Goal: Transaction & Acquisition: Purchase product/service

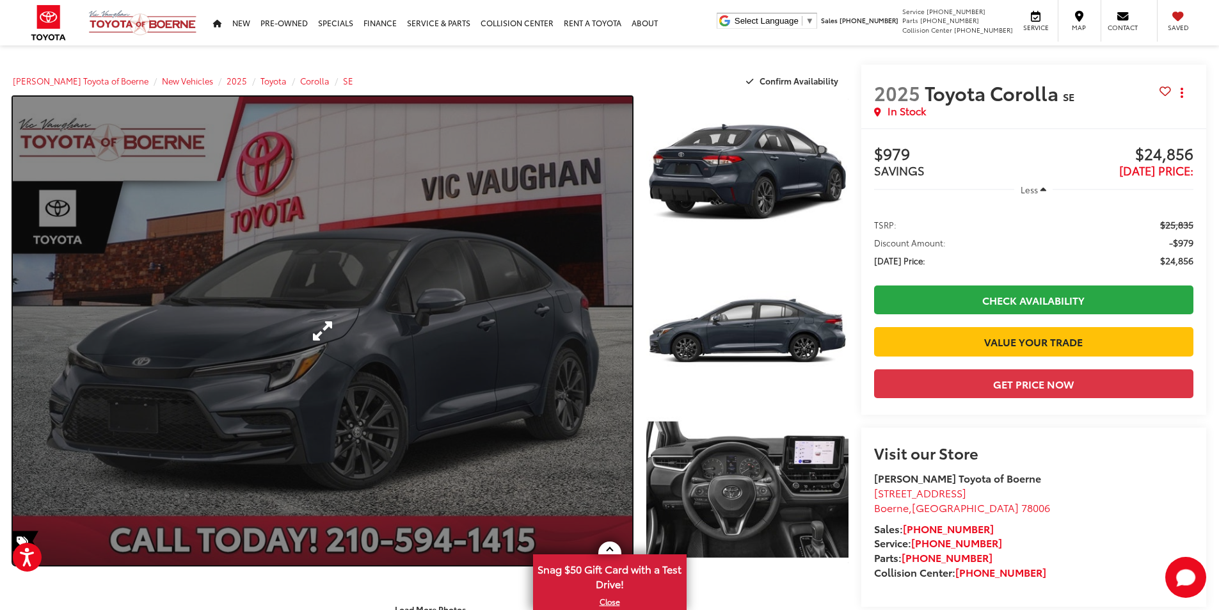
click at [451, 275] on link "Expand Photo 0" at bounding box center [322, 331] width 619 height 468
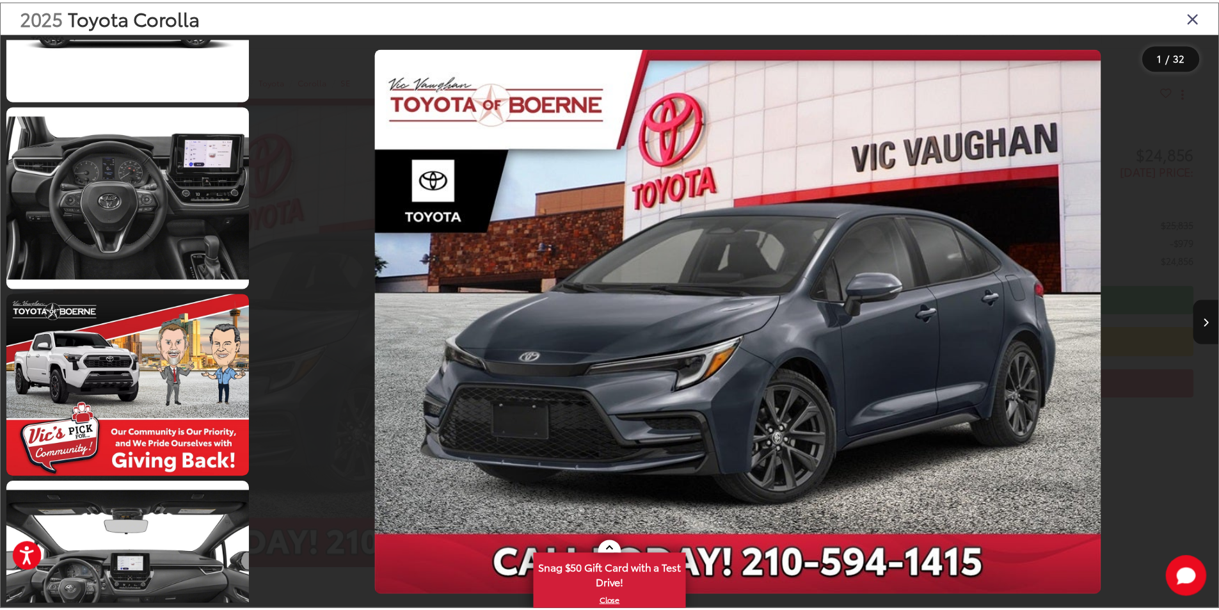
scroll to position [128, 0]
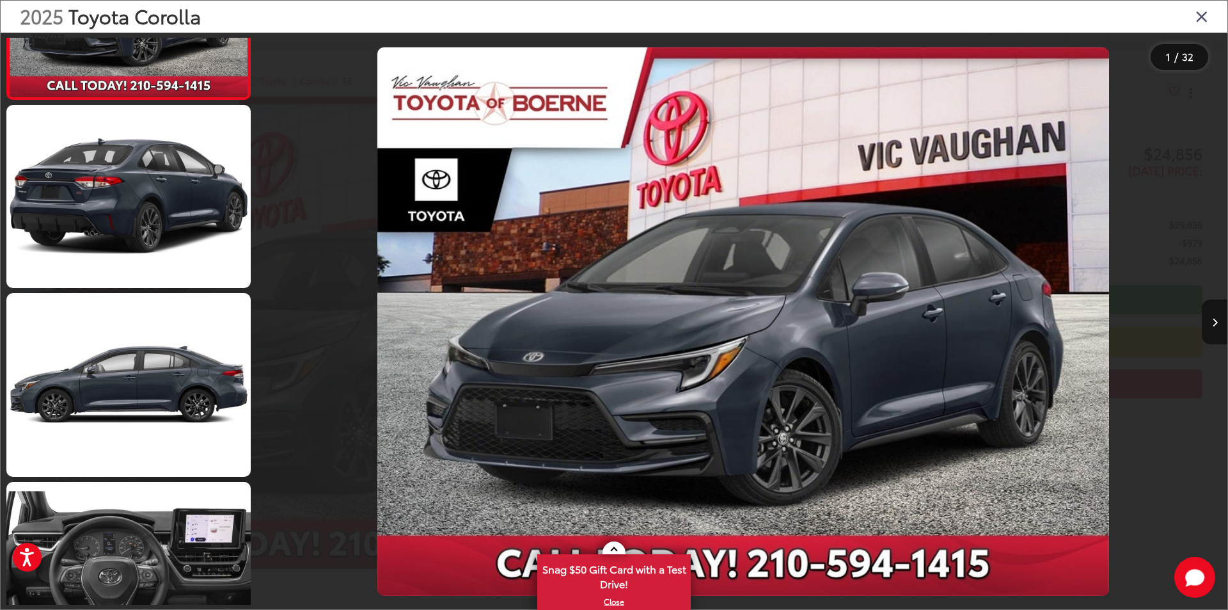
click at [1196, 19] on icon "Close gallery" at bounding box center [1202, 16] width 13 height 17
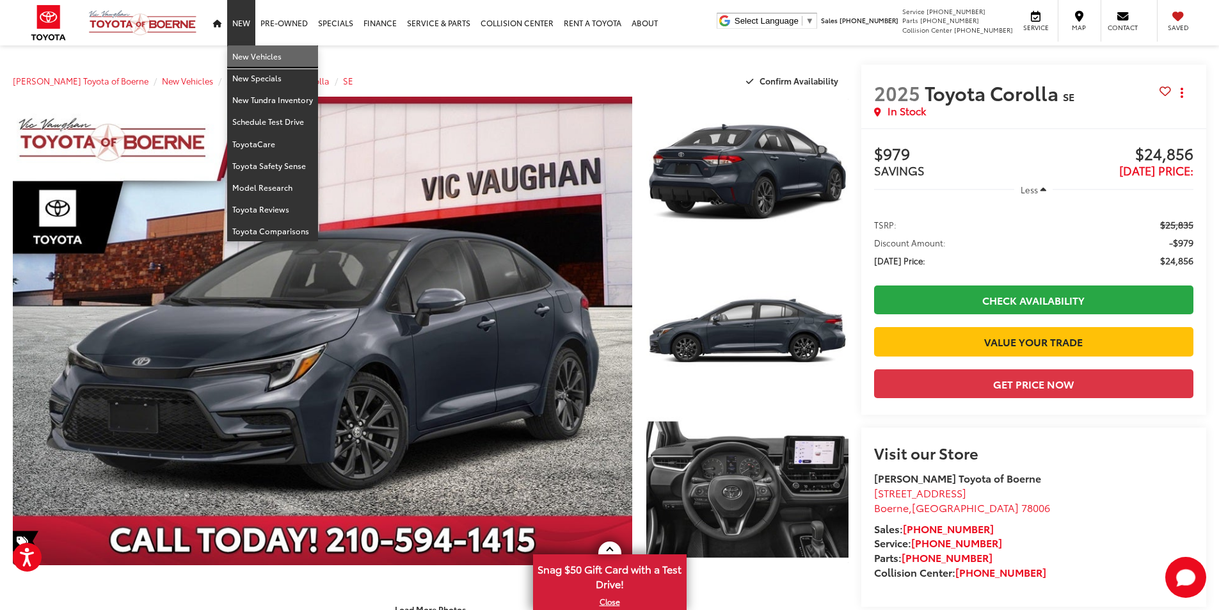
click at [249, 61] on link "New Vehicles" at bounding box center [272, 56] width 91 height 22
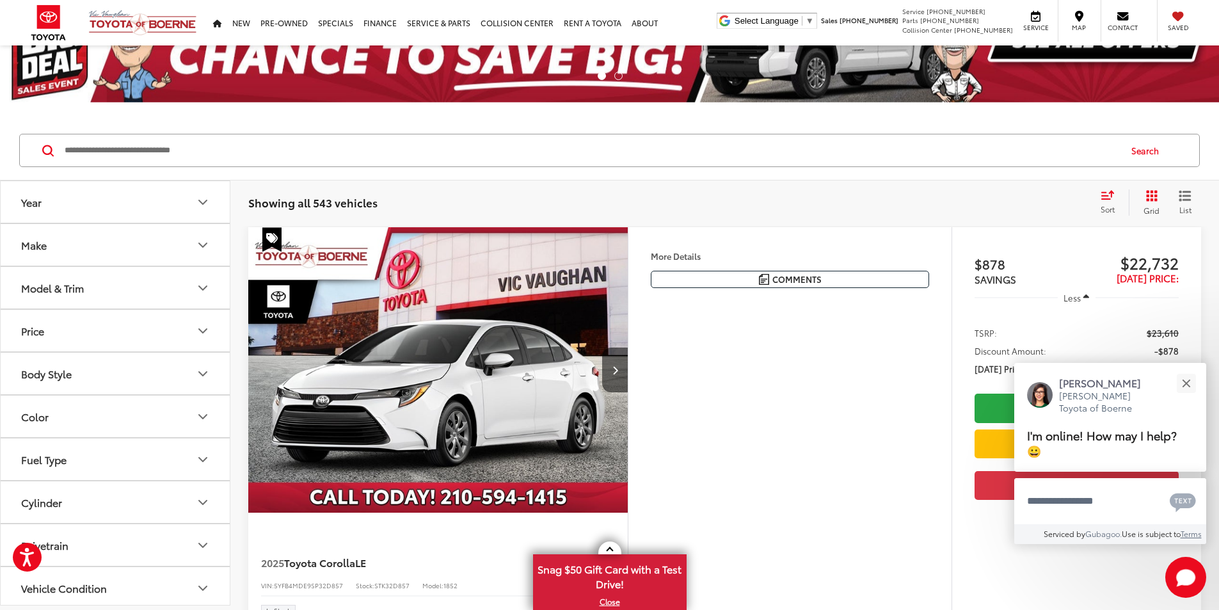
scroll to position [64, 0]
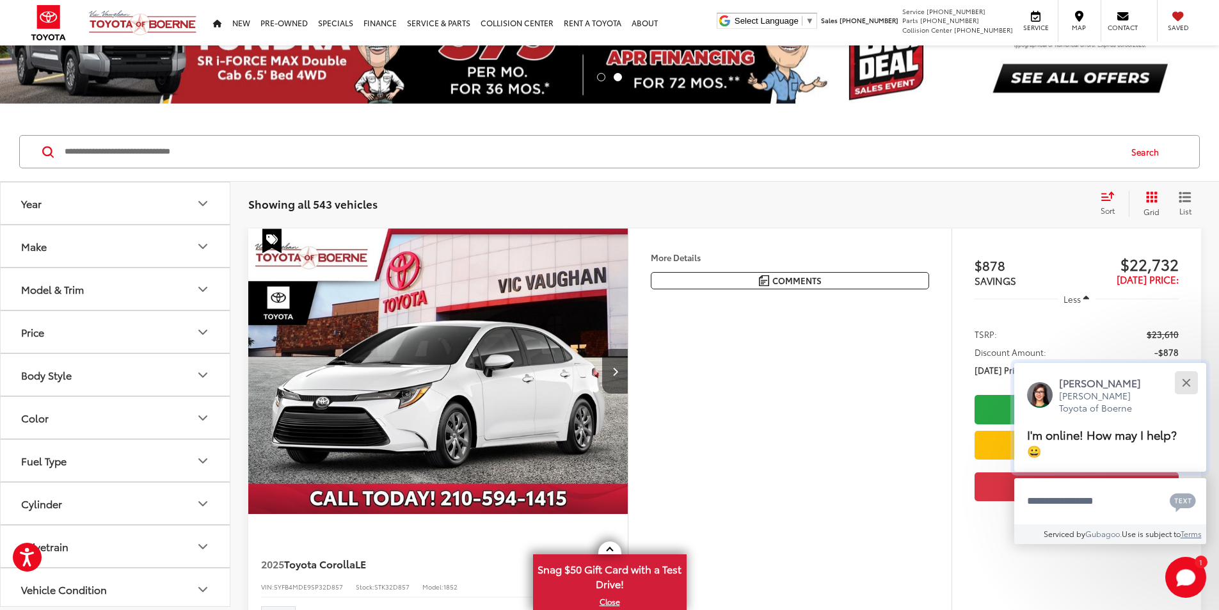
click at [1185, 381] on button "Close" at bounding box center [1186, 383] width 28 height 28
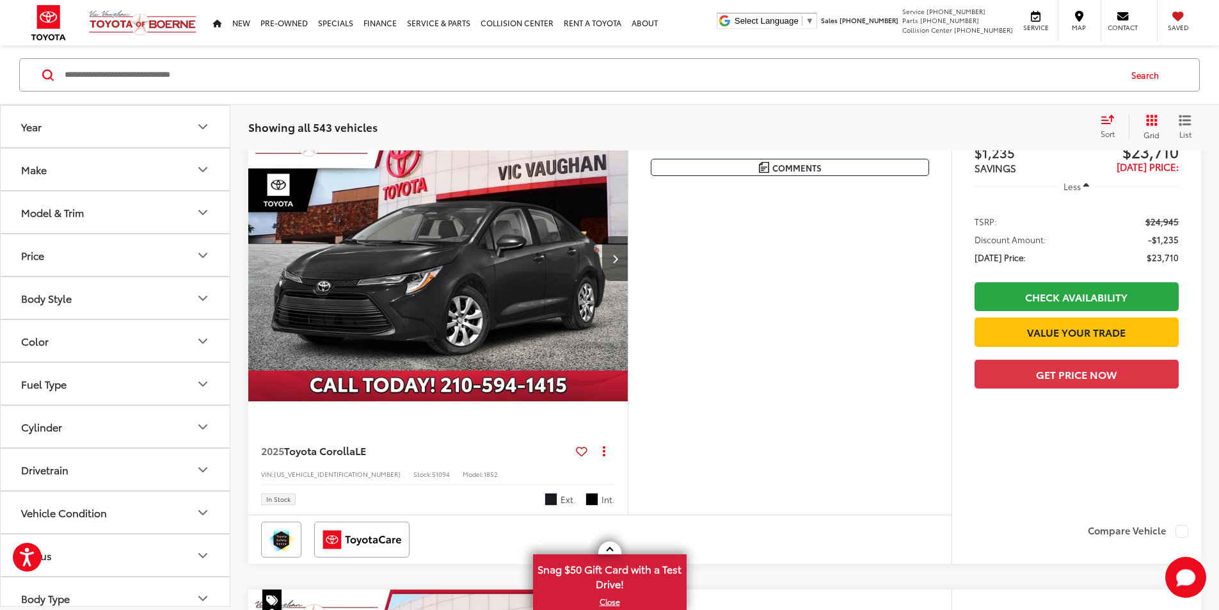
scroll to position [512, 0]
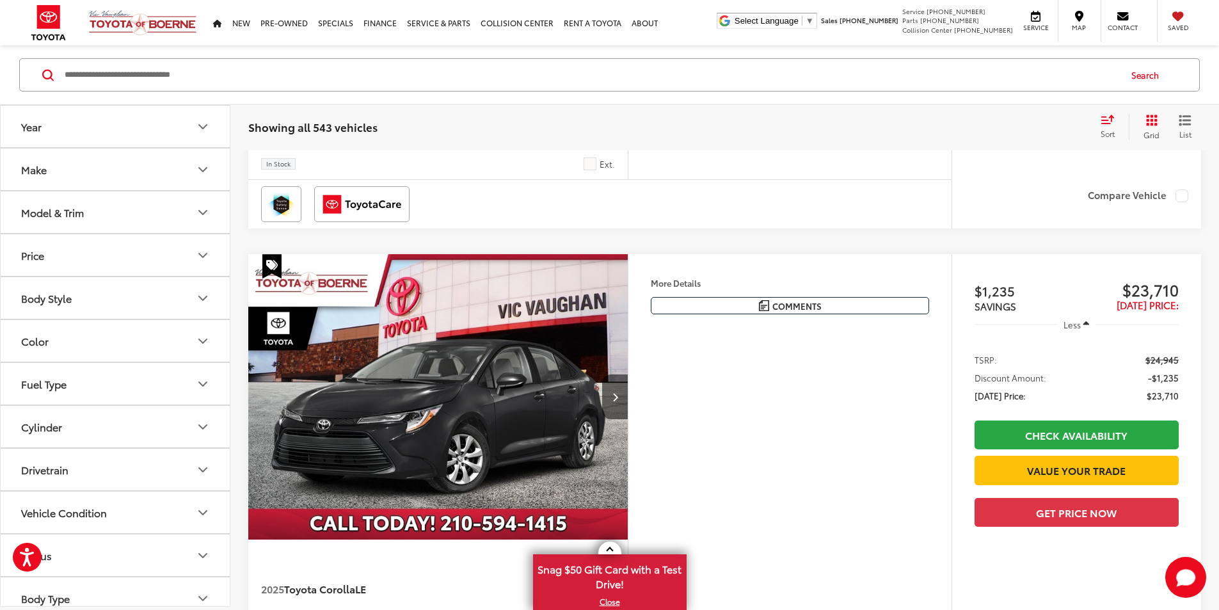
click at [141, 218] on button "Model & Trim" at bounding box center [116, 212] width 230 height 42
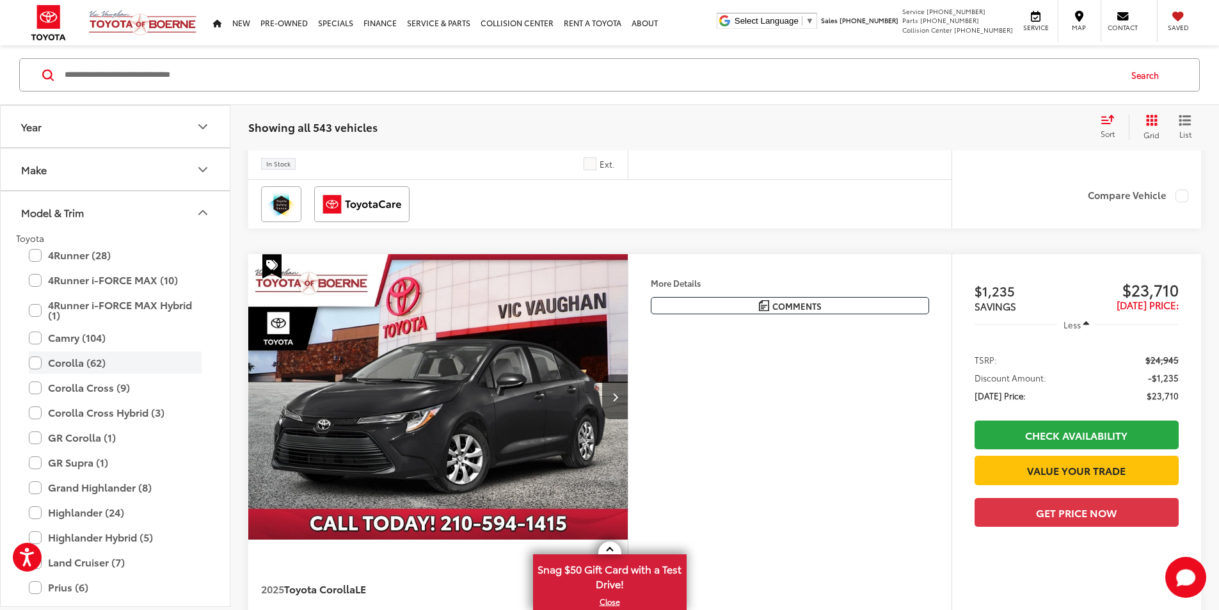
click at [32, 365] on label "Corolla (62)" at bounding box center [115, 362] width 173 height 22
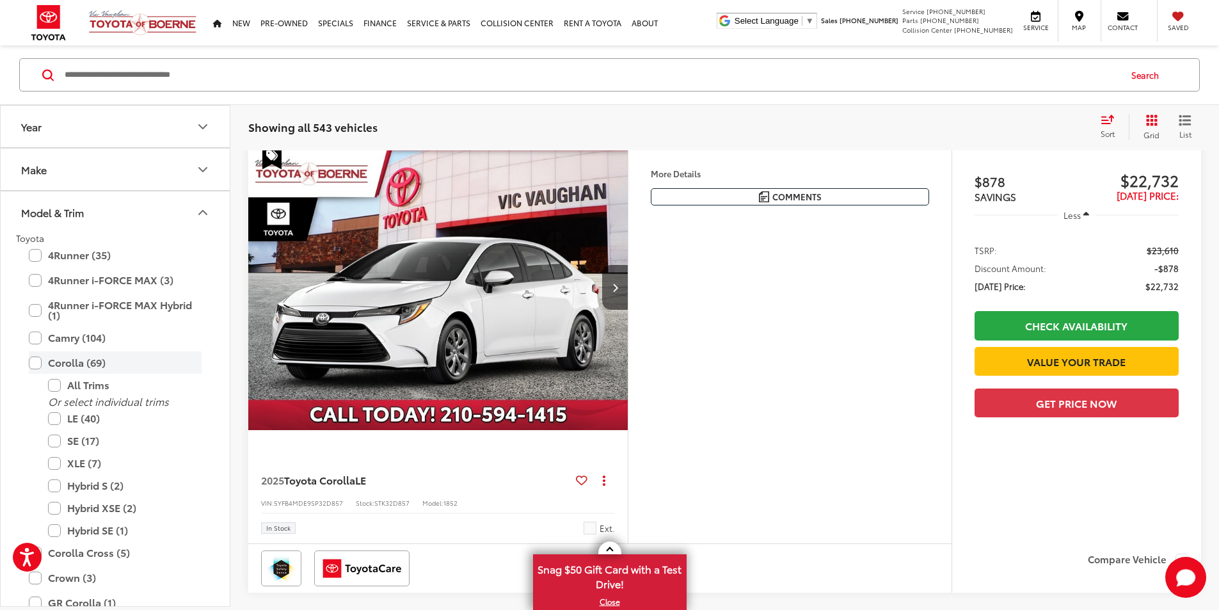
scroll to position [141, 0]
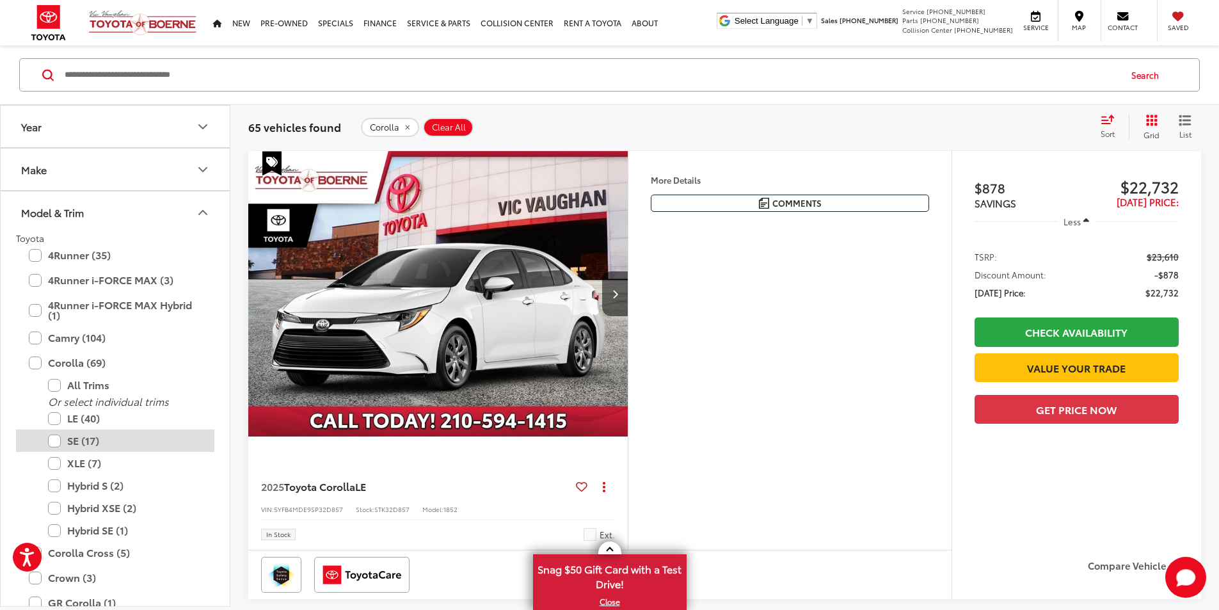
click at [58, 441] on label "SE (17)" at bounding box center [125, 440] width 154 height 22
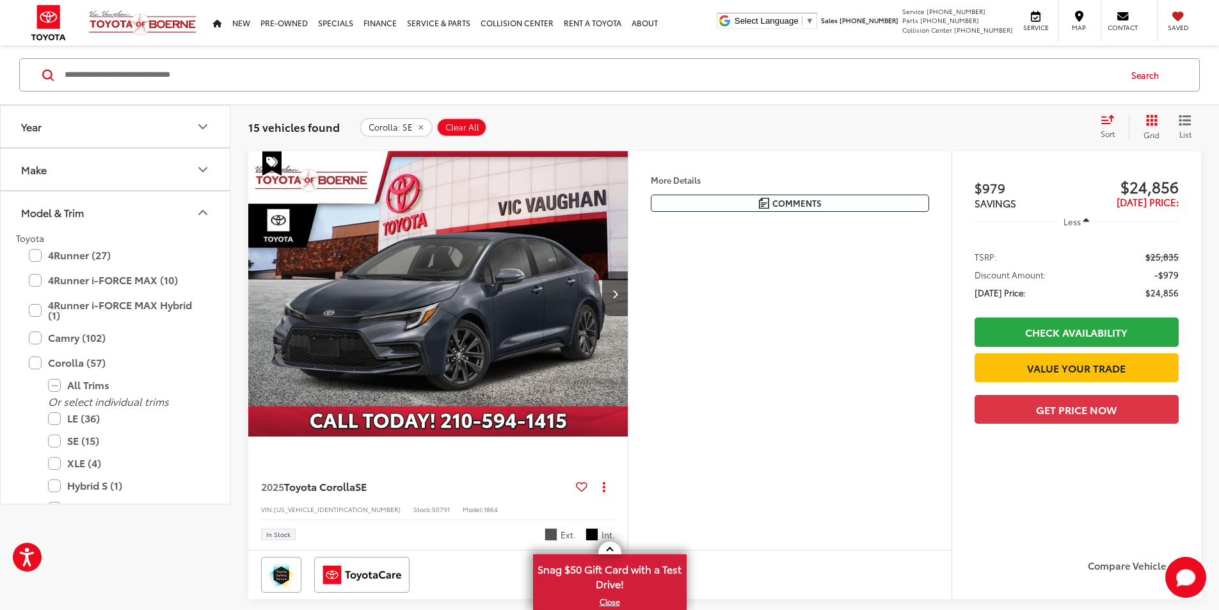
scroll to position [13, 0]
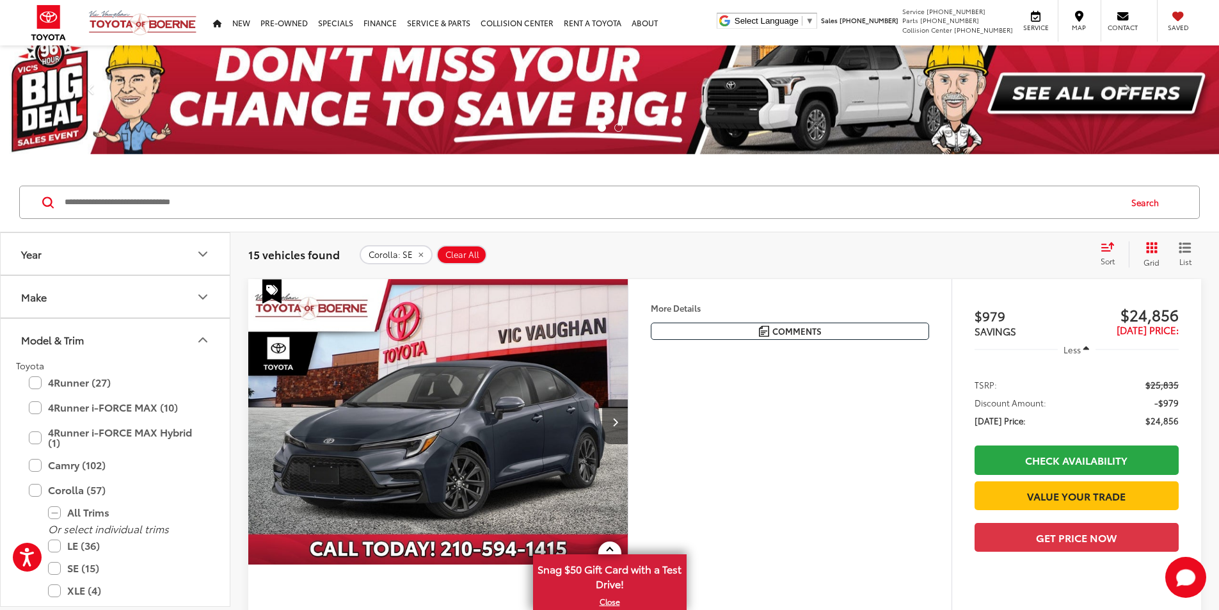
click at [183, 260] on button "Year" at bounding box center [116, 254] width 230 height 42
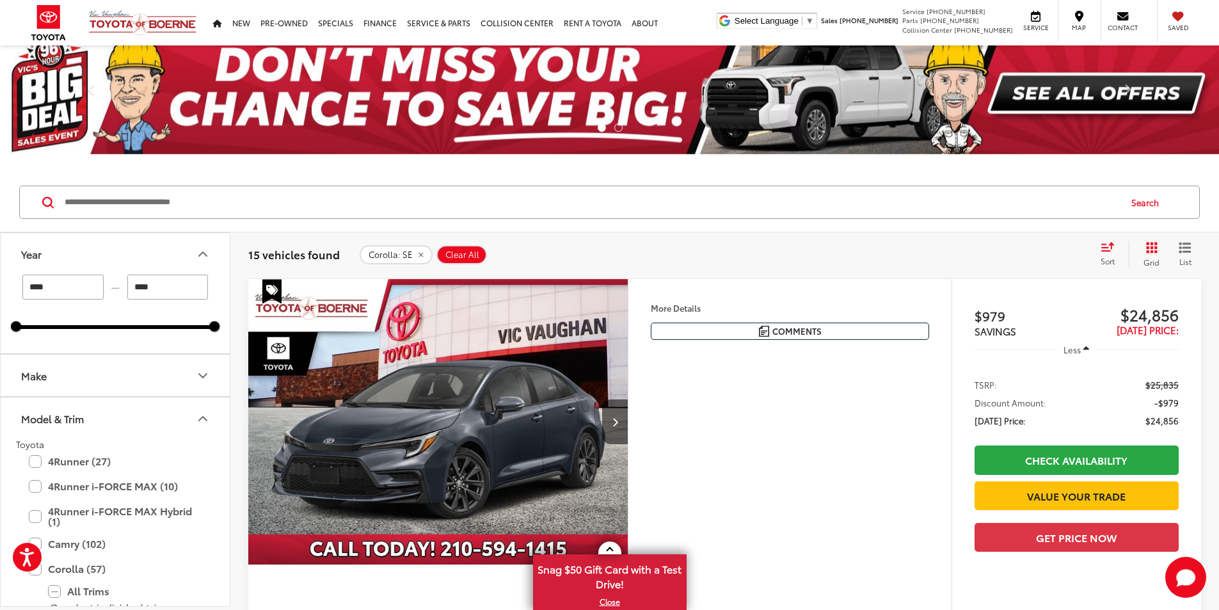
click at [174, 288] on input "****" at bounding box center [167, 286] width 81 height 25
type input "****"
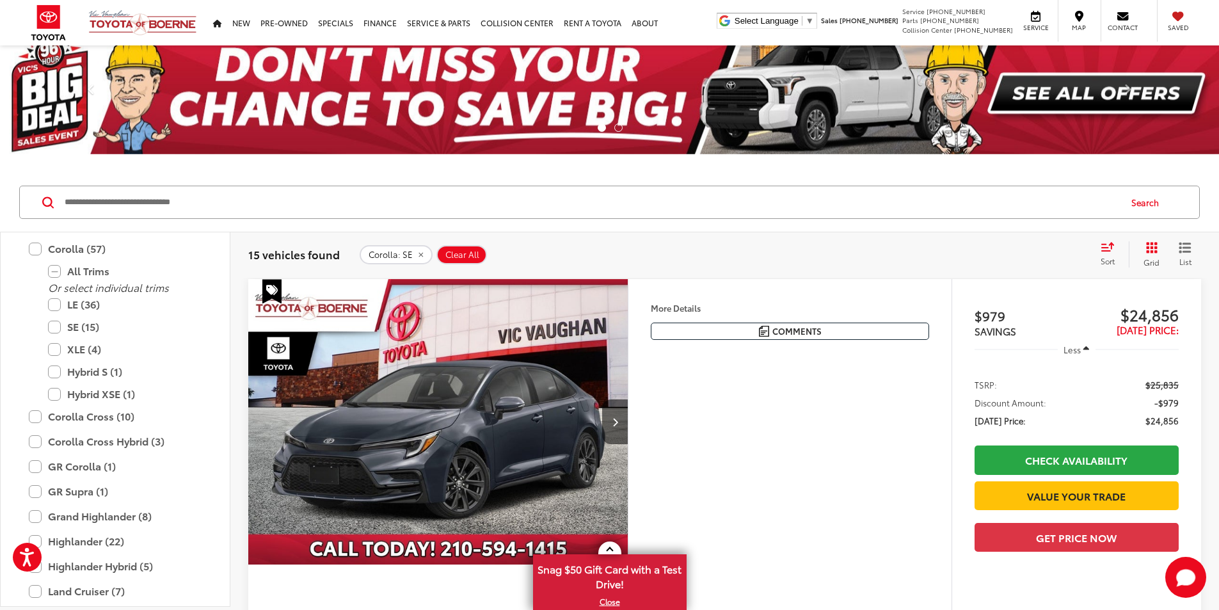
scroll to position [361, 0]
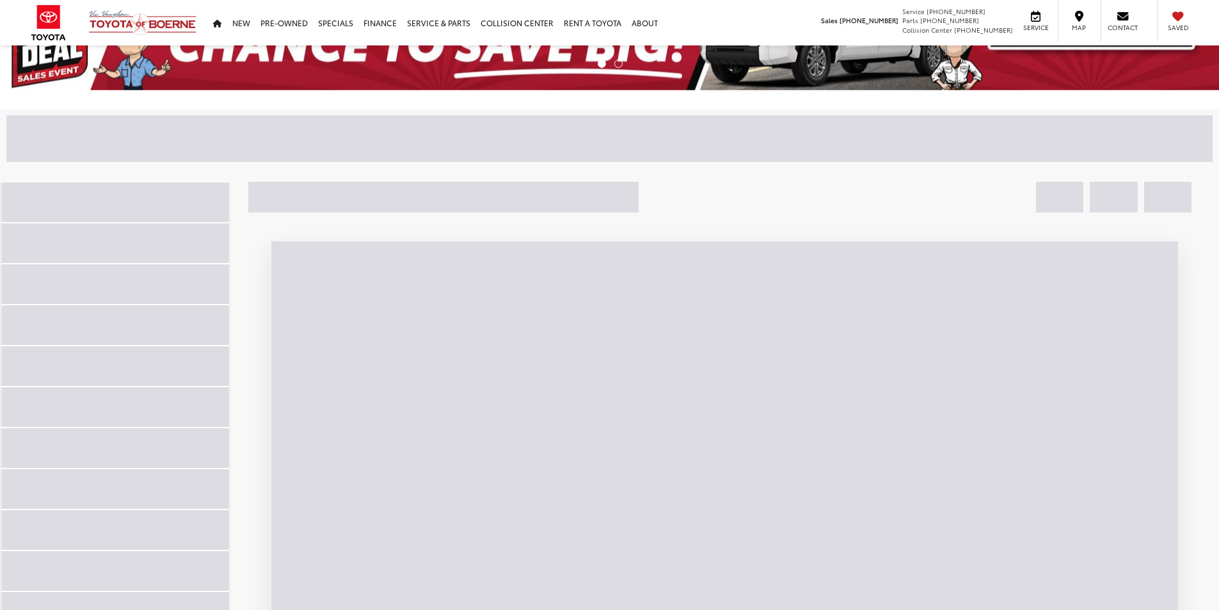
scroll to position [77, 0]
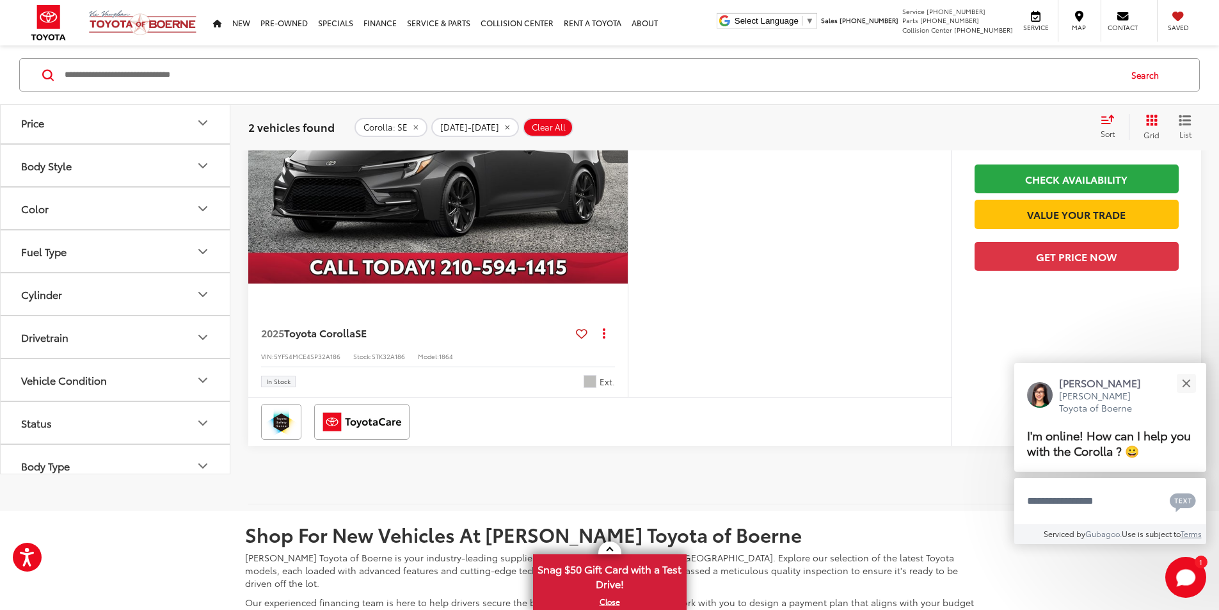
scroll to position [640, 0]
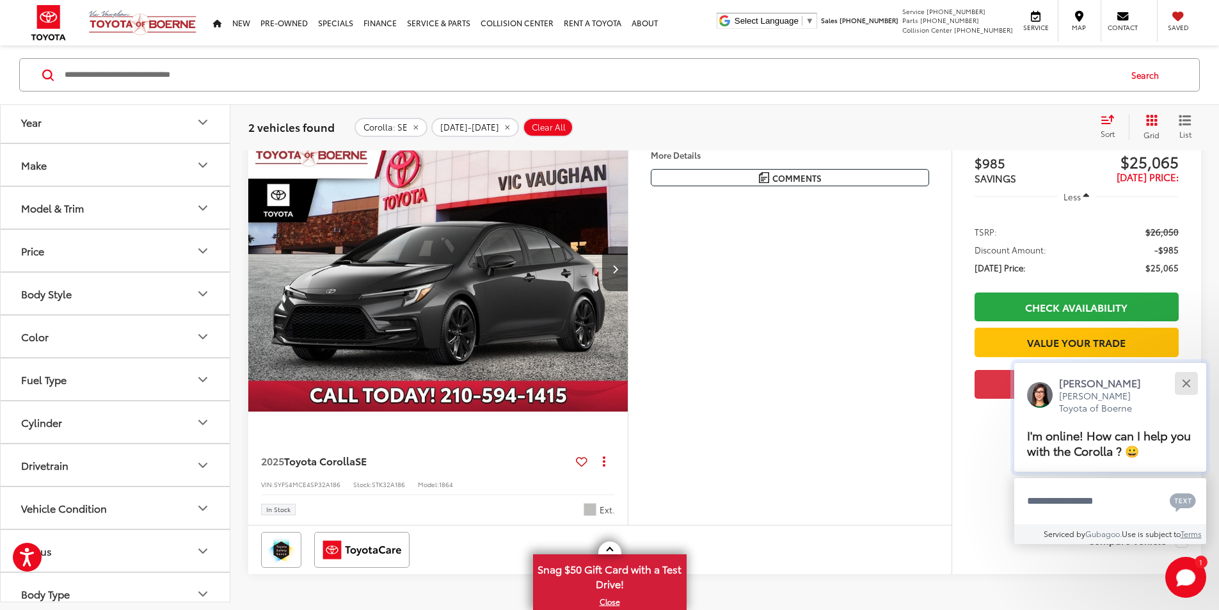
click at [1192, 382] on button "Close" at bounding box center [1186, 383] width 28 height 28
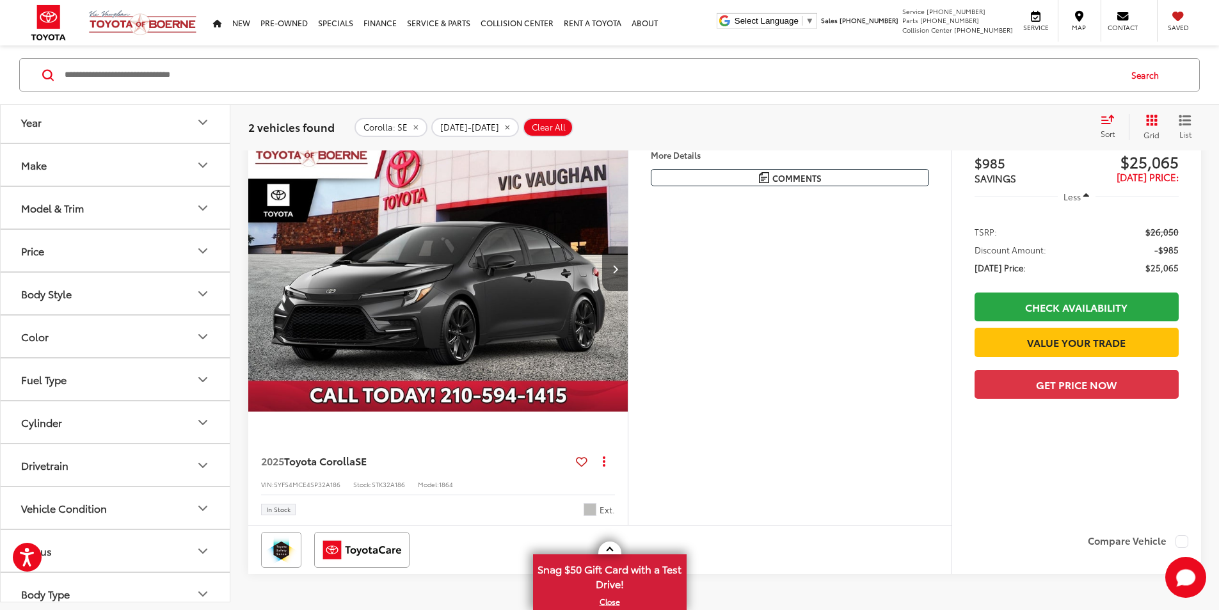
click at [0, 0] on button "More..." at bounding box center [0, 0] width 0 height 0
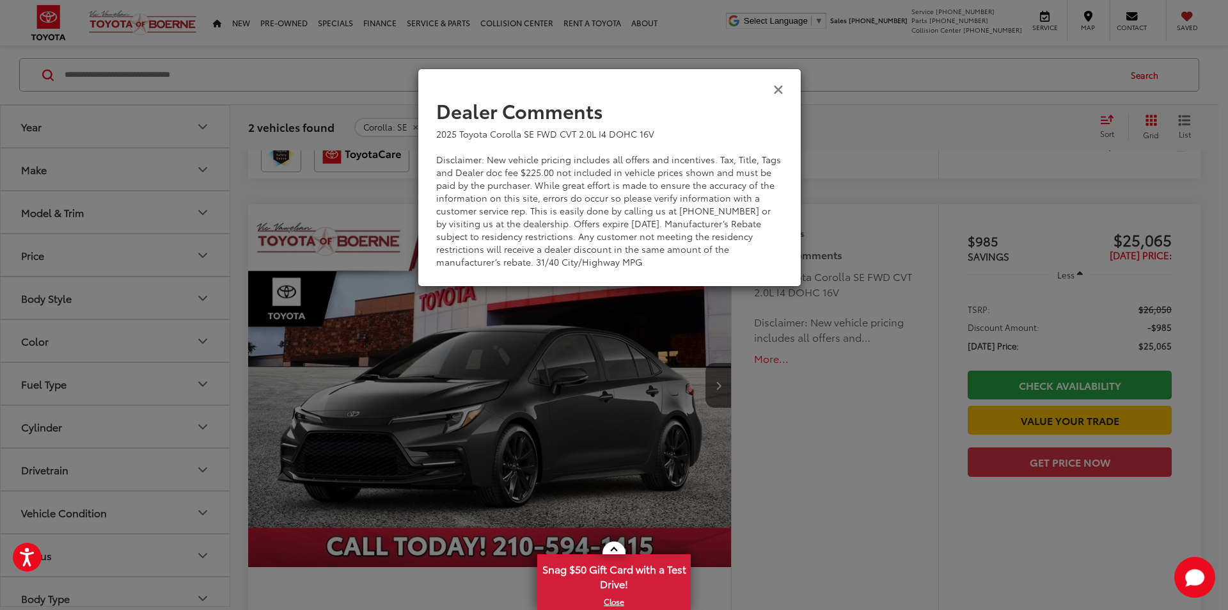
click at [775, 86] on icon "Close" at bounding box center [778, 88] width 10 height 13
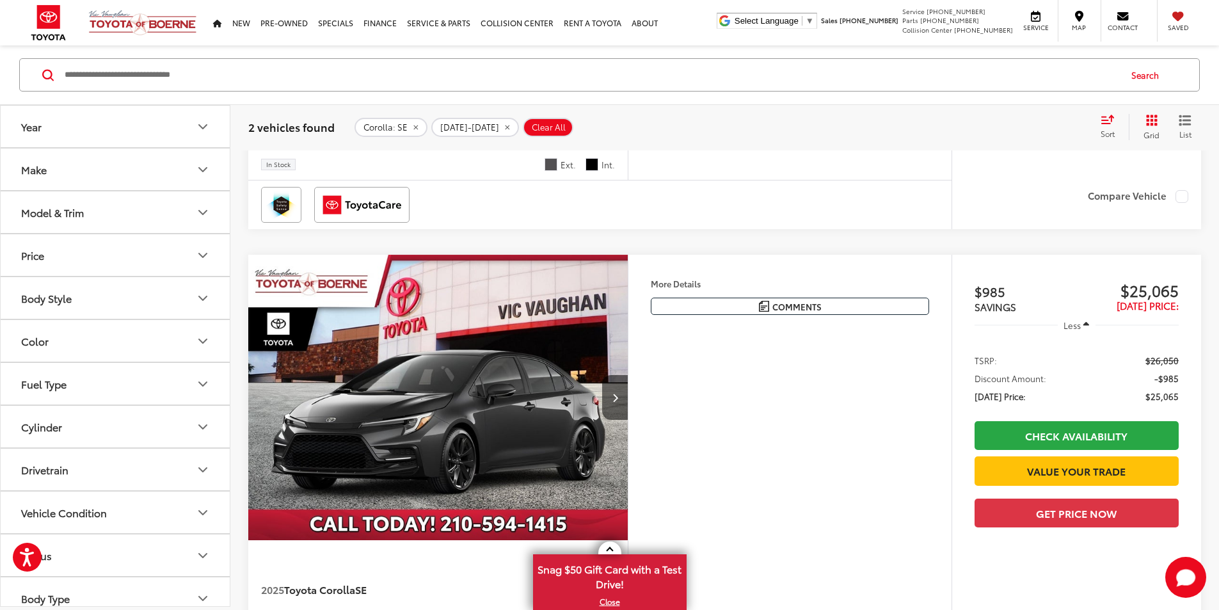
scroll to position [0, 0]
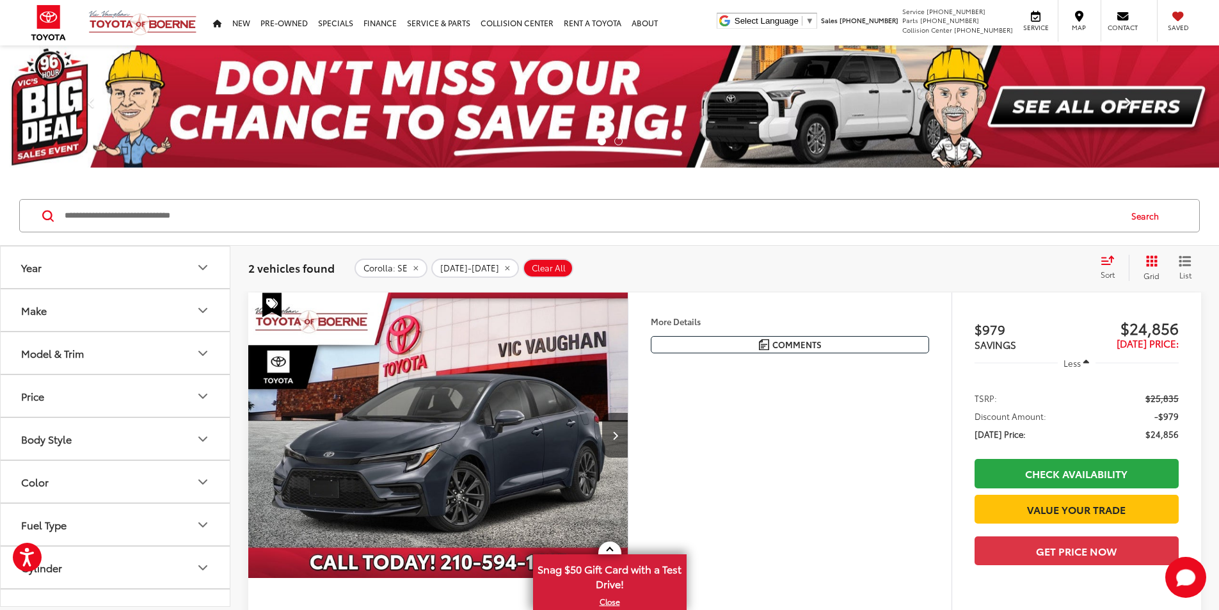
click at [1111, 111] on link "Next" at bounding box center [1127, 106] width 183 height 122
click at [4, 93] on link "Previous" at bounding box center [91, 106] width 183 height 122
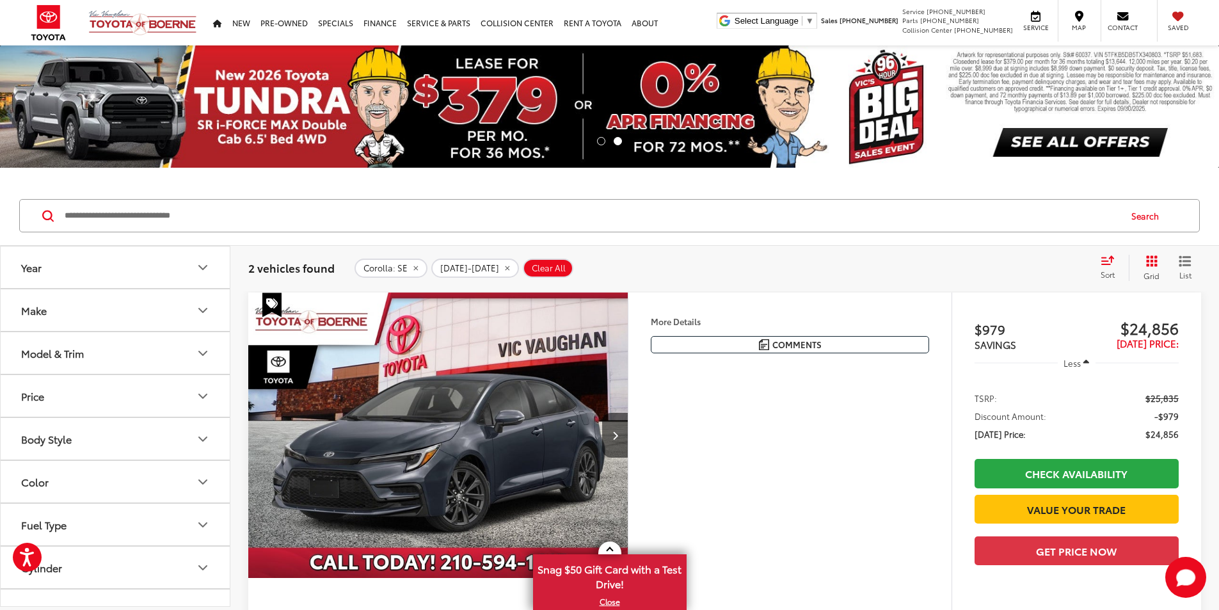
click at [557, 116] on img at bounding box center [609, 106] width 1219 height 122
click at [1027, 88] on img at bounding box center [609, 106] width 1219 height 122
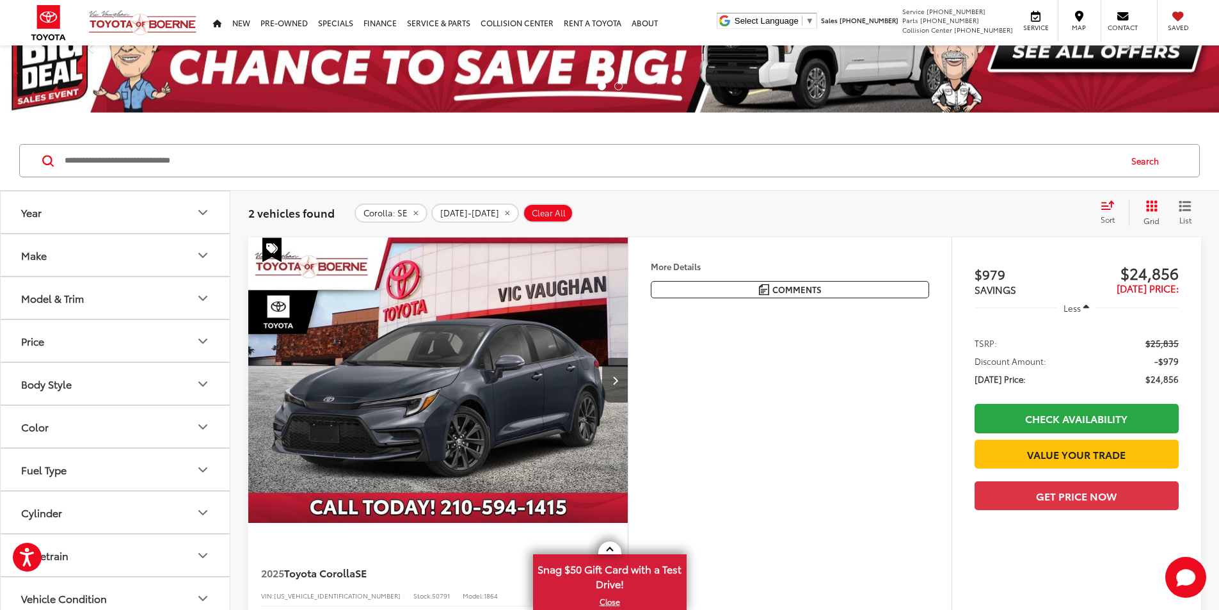
scroll to position [128, 0]
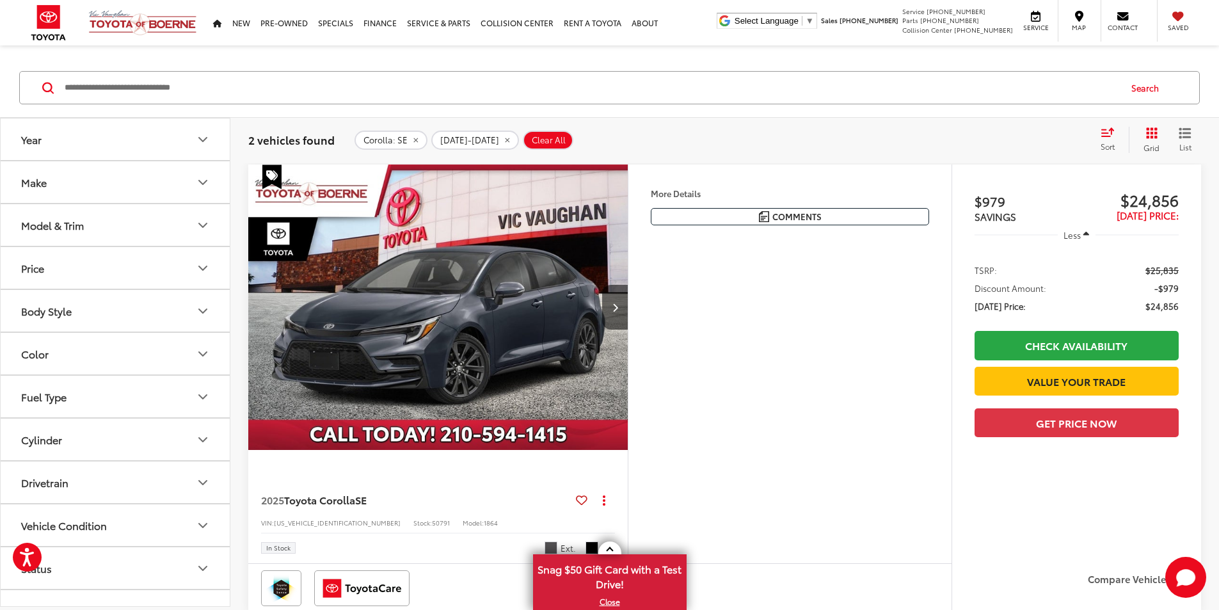
click at [113, 234] on button "Model & Trim" at bounding box center [116, 225] width 230 height 42
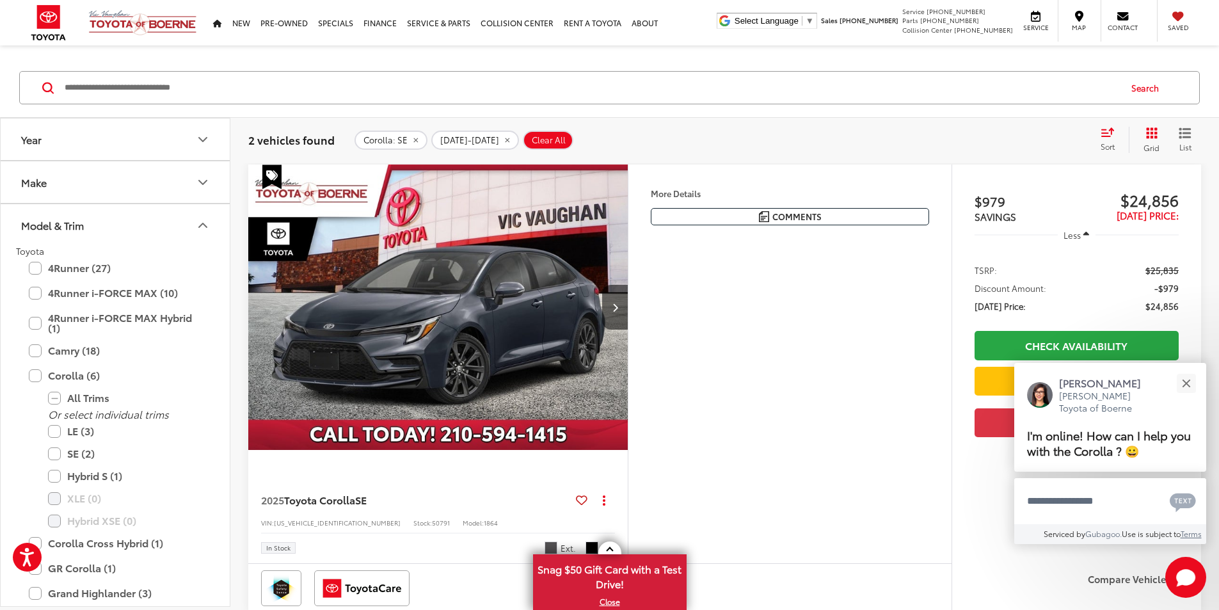
click at [113, 234] on button "Model & Trim" at bounding box center [116, 225] width 230 height 42
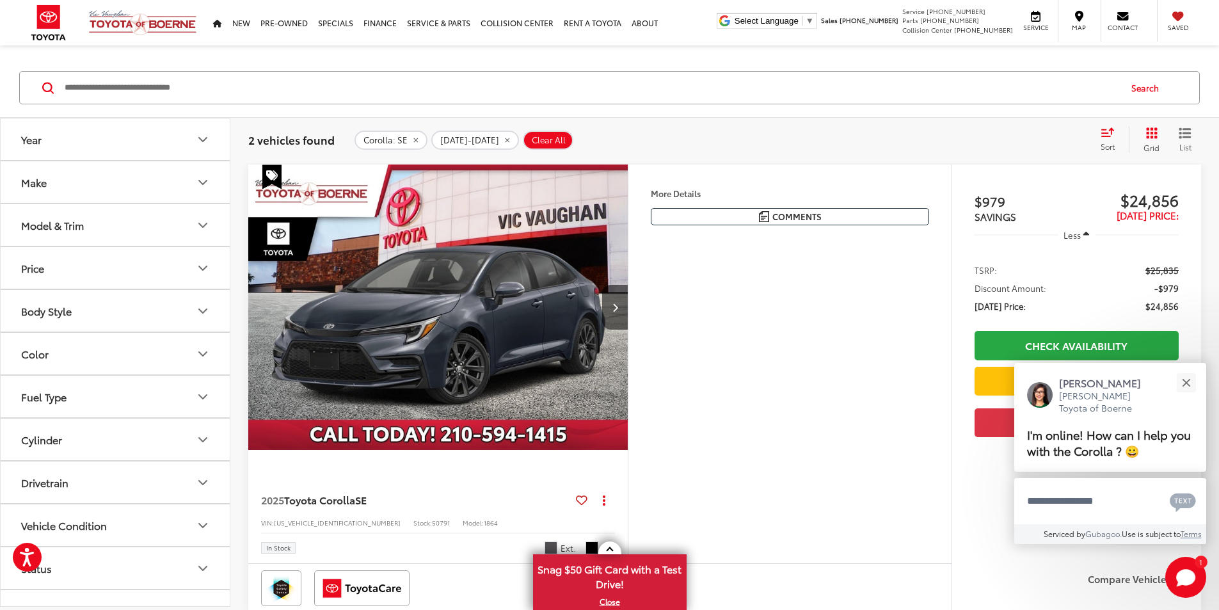
click at [115, 233] on button "Model & Trim" at bounding box center [116, 225] width 230 height 42
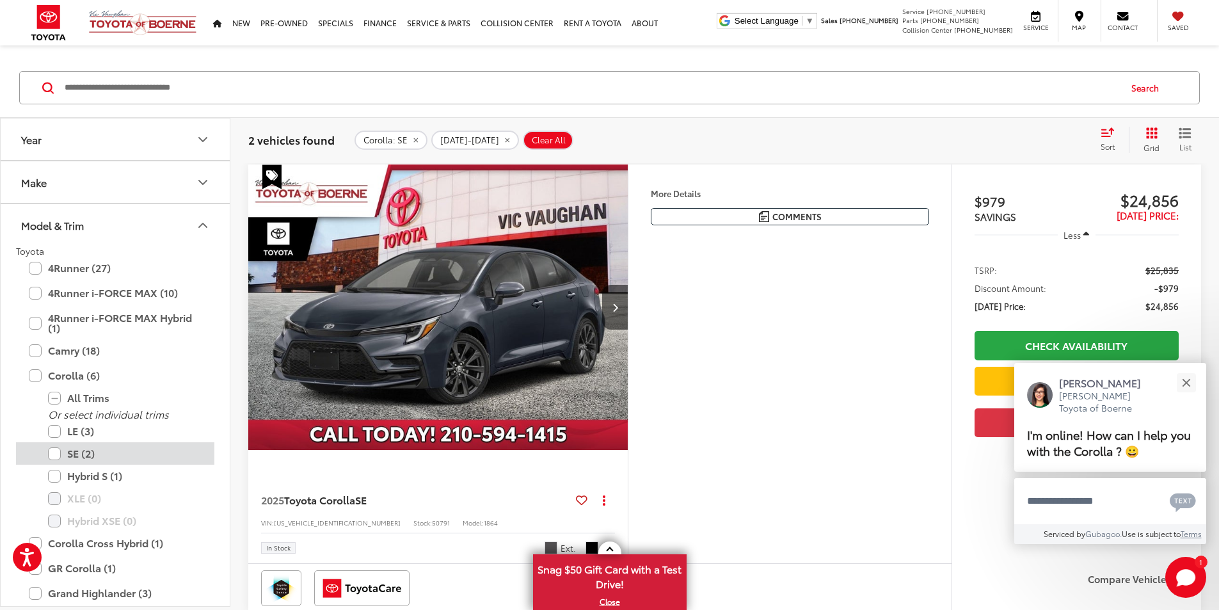
click at [58, 450] on label "SE (2)" at bounding box center [125, 453] width 154 height 22
